Goal: Task Accomplishment & Management: Manage account settings

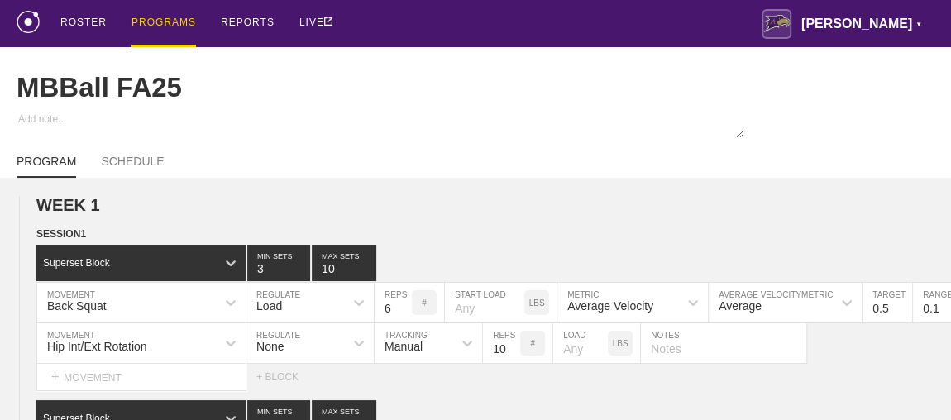
click at [158, 23] on div "PROGRAMS" at bounding box center [163, 23] width 64 height 47
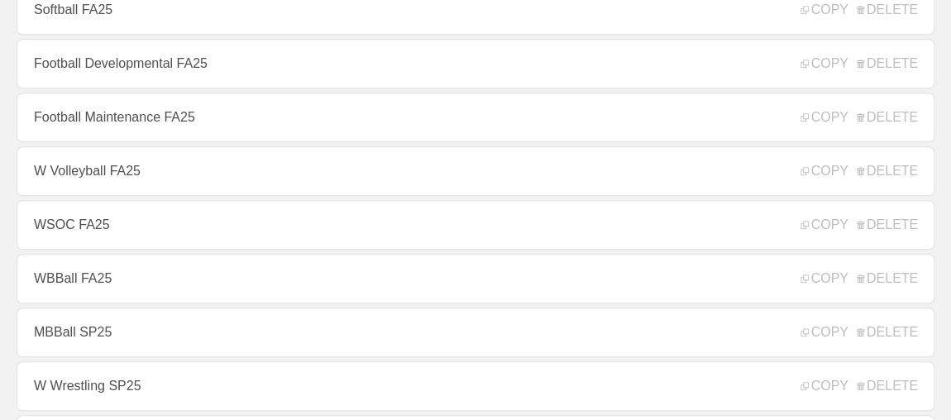
scroll to position [601, 0]
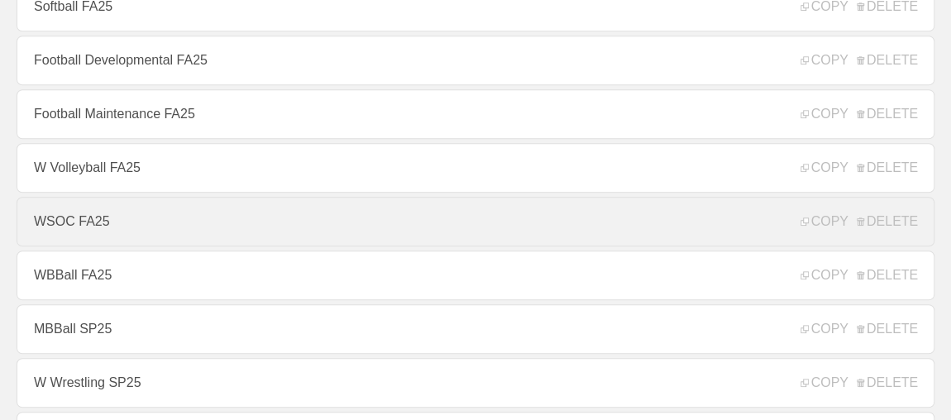
click at [98, 233] on link "WSOC FA25" at bounding box center [476, 222] width 918 height 50
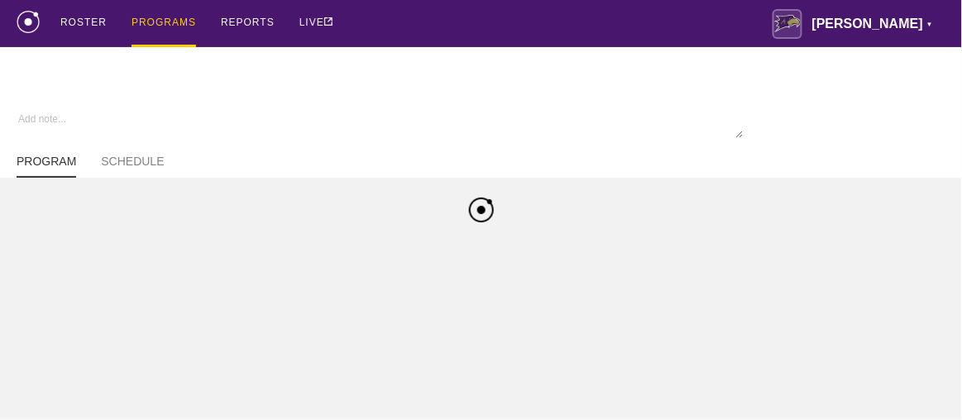
type textarea "x"
type input "WSOC FA25"
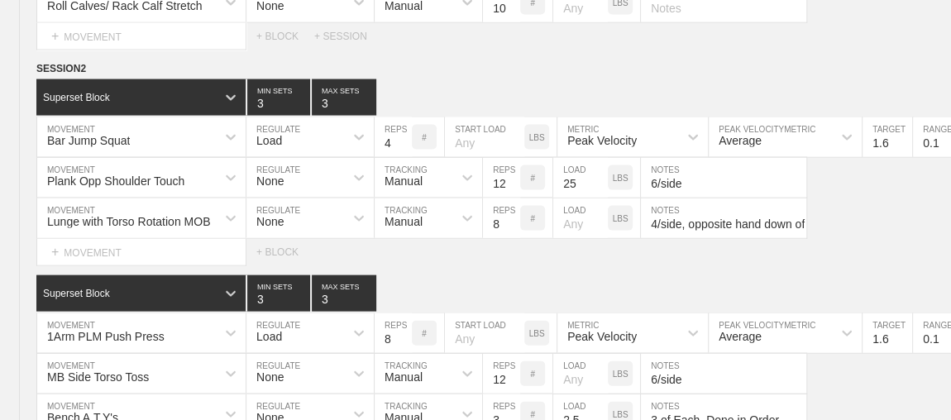
scroll to position [14383, 0]
